Goal: Task Accomplishment & Management: Complete application form

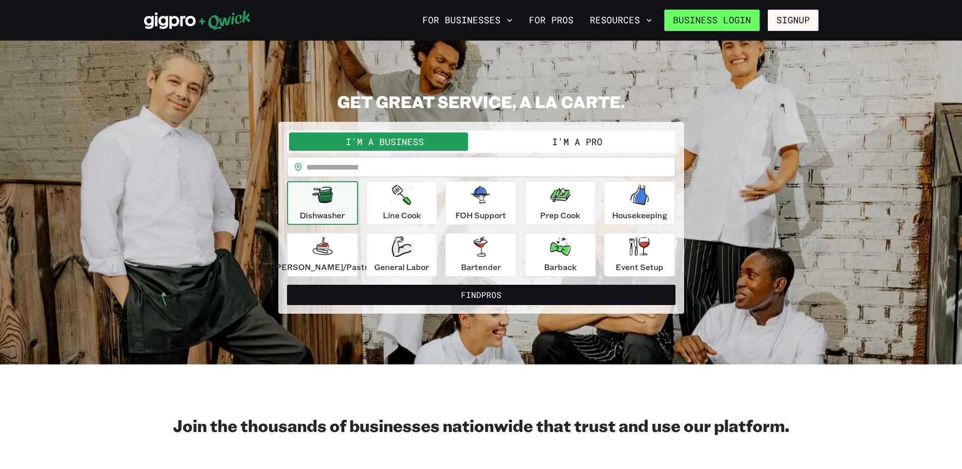
click at [713, 18] on link "Business Login" at bounding box center [711, 20] width 95 height 21
click at [382, 139] on button "I'm a Business" at bounding box center [385, 141] width 192 height 18
click at [468, 21] on button "For Businesses" at bounding box center [467, 20] width 98 height 17
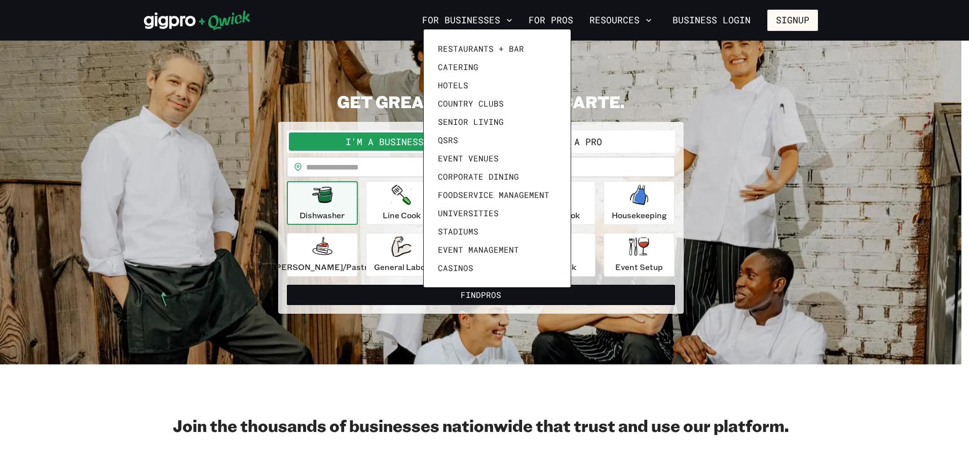
click at [200, 84] on div at bounding box center [484, 234] width 969 height 469
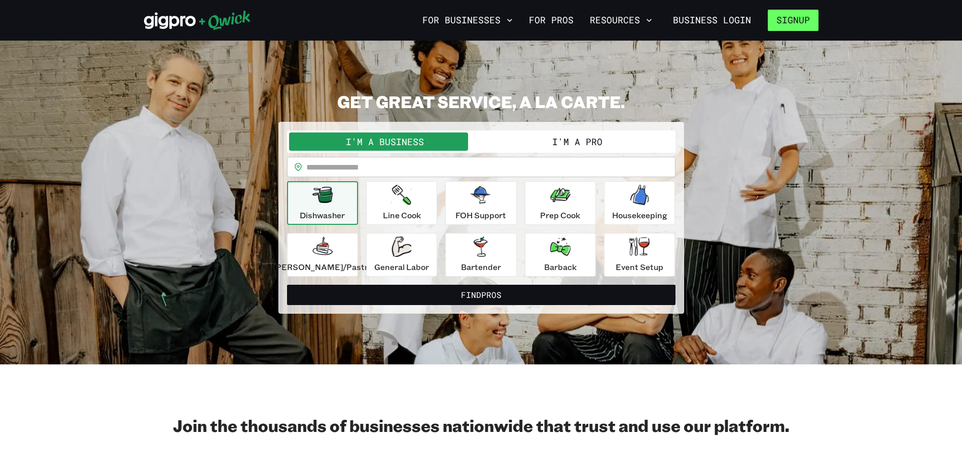
click at [784, 20] on button "Signup" at bounding box center [793, 20] width 51 height 21
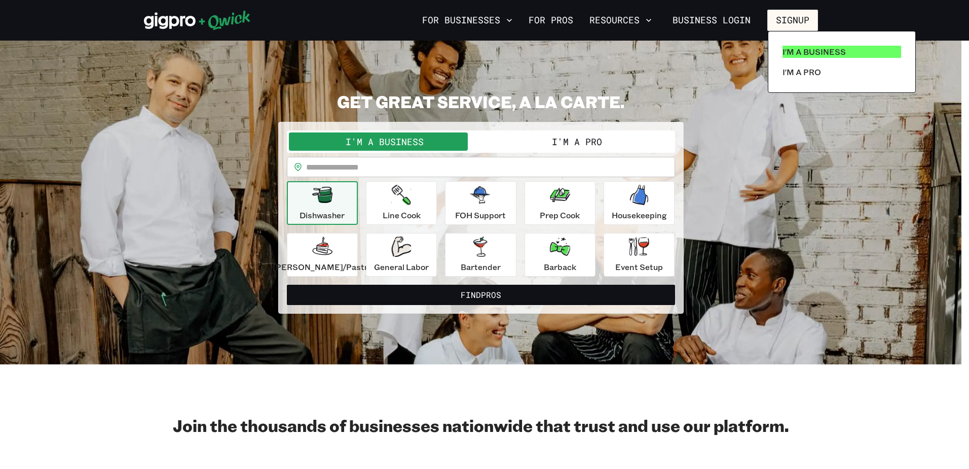
click at [798, 43] on link "I'm a Business" at bounding box center [842, 52] width 127 height 20
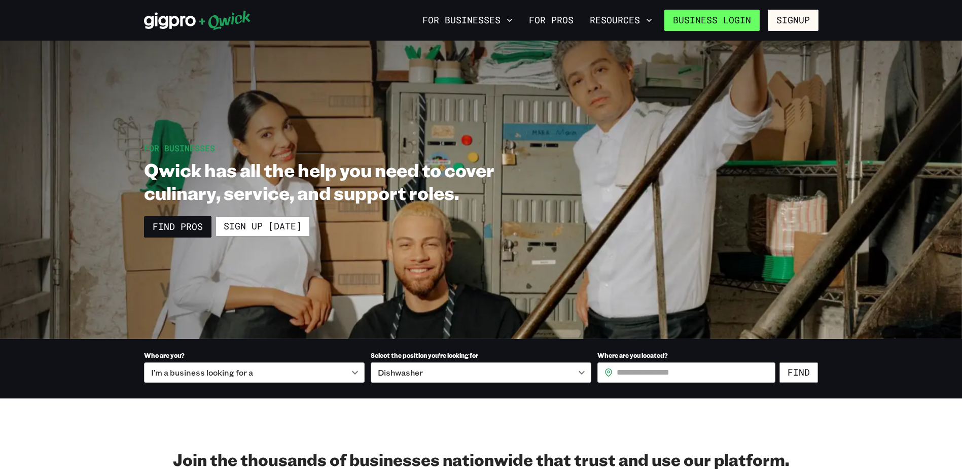
click at [716, 17] on link "Business Login" at bounding box center [711, 20] width 95 height 21
